Goal: Transaction & Acquisition: Obtain resource

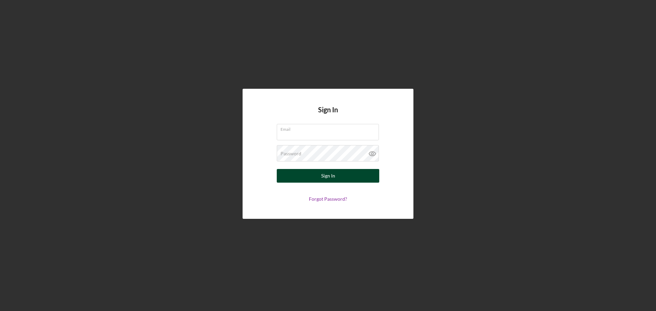
type input "williams@ncd-fund.org"
click at [334, 173] on div "Sign In" at bounding box center [328, 176] width 14 height 14
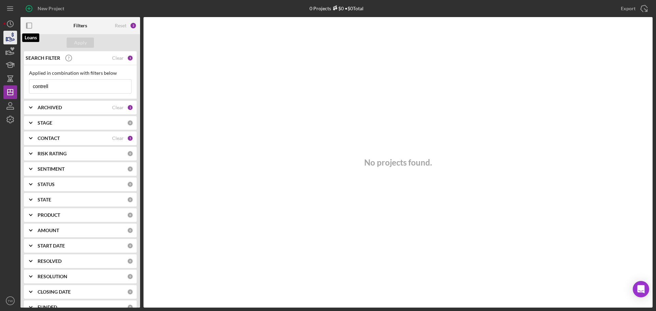
click at [6, 35] on icon "button" at bounding box center [10, 37] width 17 height 17
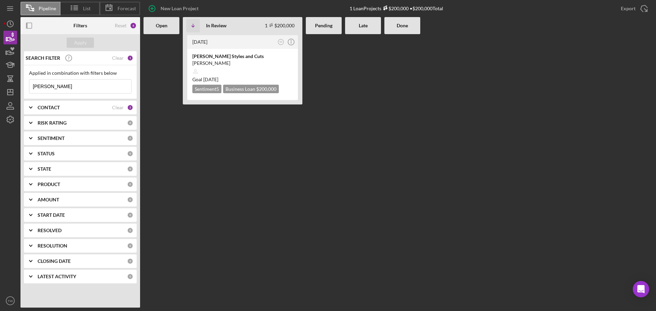
click at [86, 90] on input "butch" at bounding box center [80, 87] width 102 height 14
click at [85, 90] on input "butch" at bounding box center [80, 87] width 102 height 14
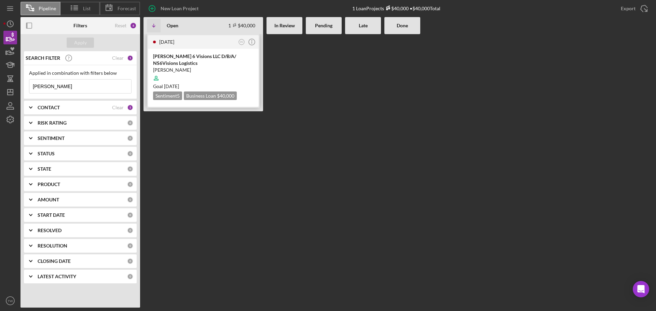
type input "stoddard"
click at [214, 61] on div "Nalley-Stoddard 6 Visions LLC D/B/A/ NS6Visions Logistics" at bounding box center [203, 60] width 100 height 14
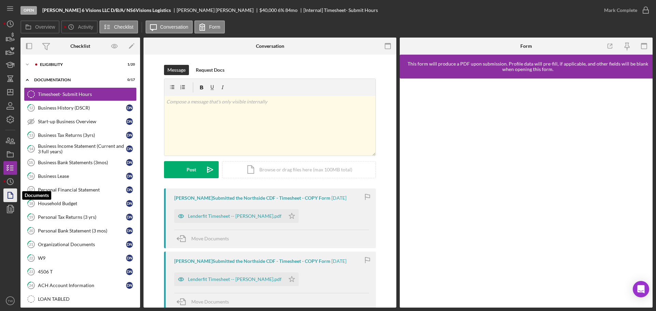
click at [10, 194] on icon "button" at bounding box center [10, 195] width 17 height 17
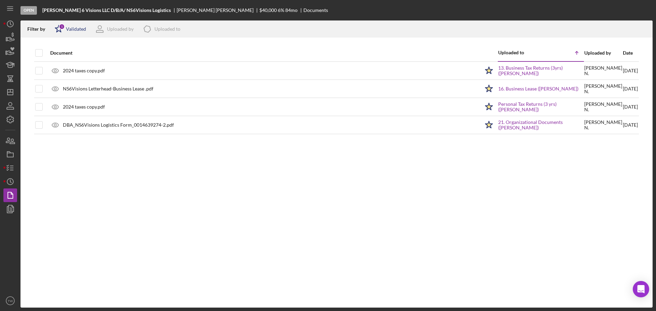
click at [62, 29] on div "1" at bounding box center [62, 27] width 6 height 6
click at [58, 65] on input "checkbox" at bounding box center [58, 65] width 7 height 7
checkbox input "true"
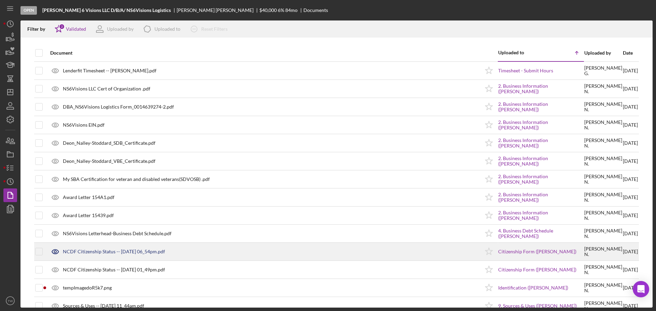
click at [115, 253] on div "NCDF Citizenship Status -- 2025-09-02 06_54pm.pdf" at bounding box center [114, 251] width 102 height 5
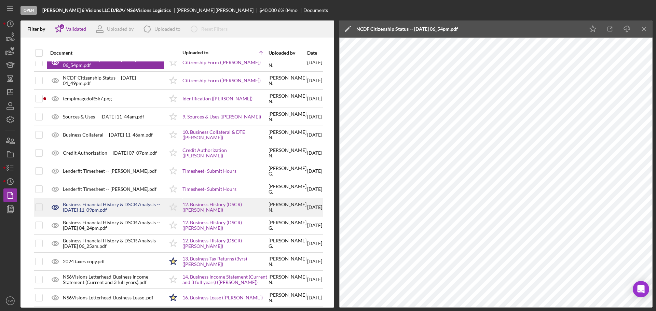
scroll to position [205, 0]
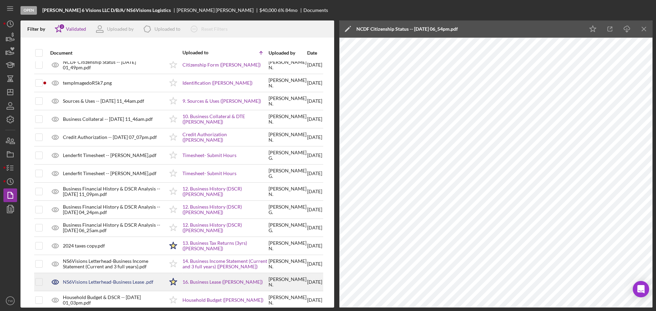
click at [137, 281] on div "NS6Visions Letterhead-Business Lease .pdf" at bounding box center [108, 282] width 91 height 5
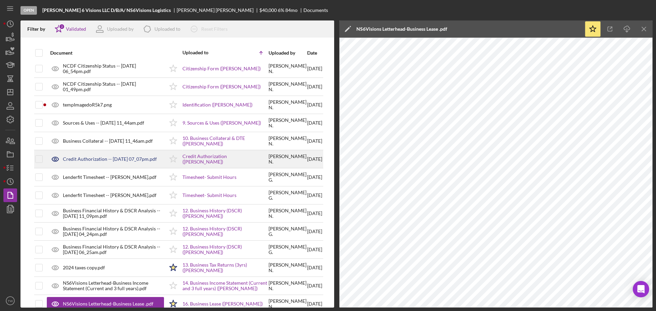
scroll to position [171, 0]
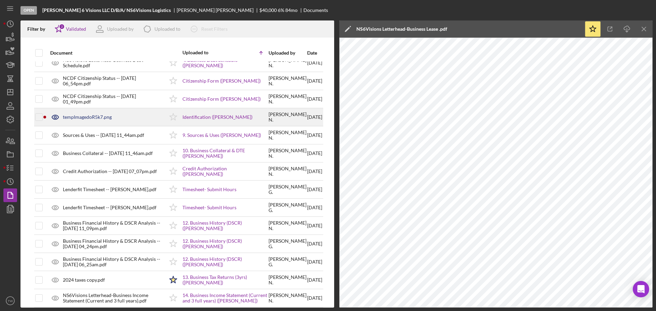
click at [83, 118] on div "tempImagedoR5k7.png" at bounding box center [87, 116] width 49 height 5
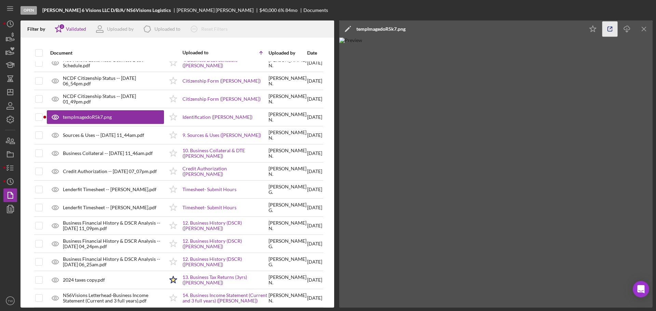
click at [608, 31] on icon "button" at bounding box center [609, 29] width 15 height 15
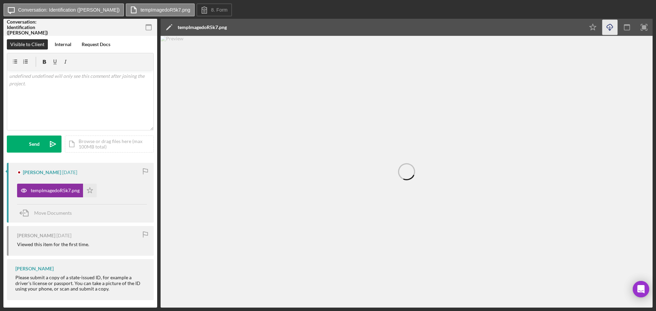
click at [610, 29] on icon "Icon/Download" at bounding box center [609, 27] width 15 height 15
